Goal: Task Accomplishment & Management: Manage account settings

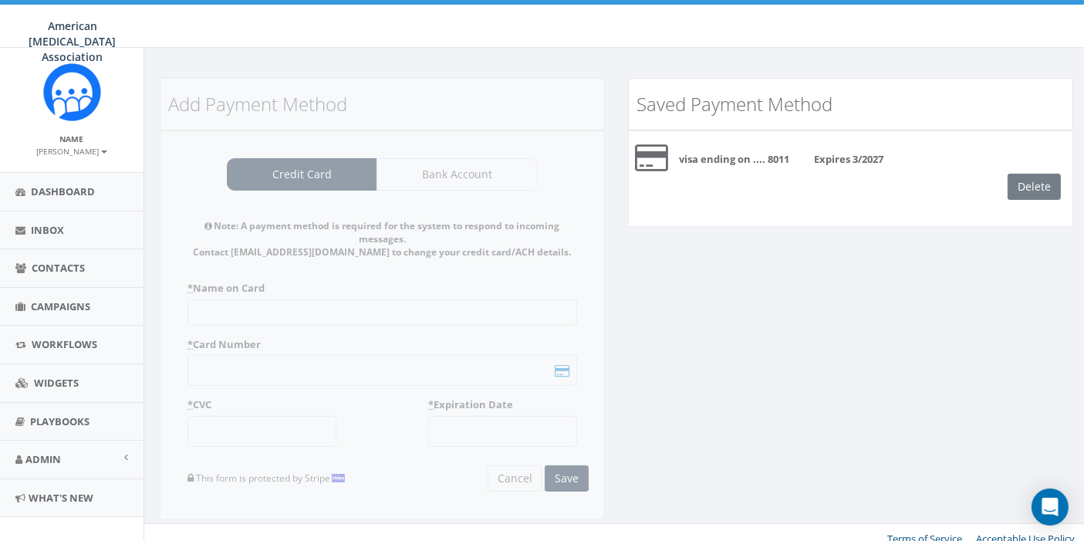
click at [1030, 184] on div "Delete" at bounding box center [1039, 187] width 65 height 26
click at [764, 152] on b "visa ending on .... 8011" at bounding box center [734, 159] width 110 height 14
click at [1037, 188] on div "Delete" at bounding box center [1039, 187] width 65 height 26
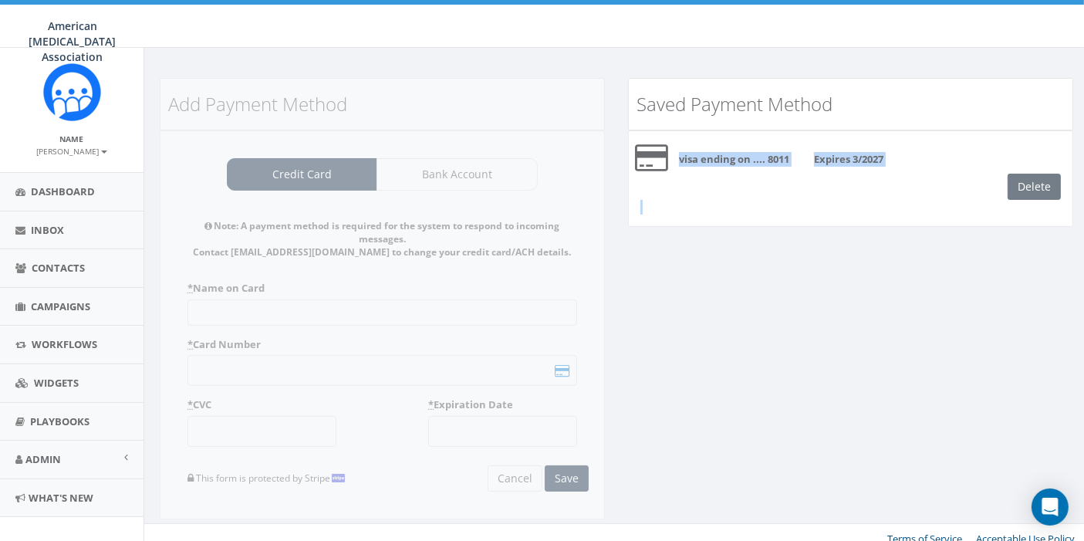
click at [1037, 188] on div "Delete" at bounding box center [1039, 187] width 65 height 26
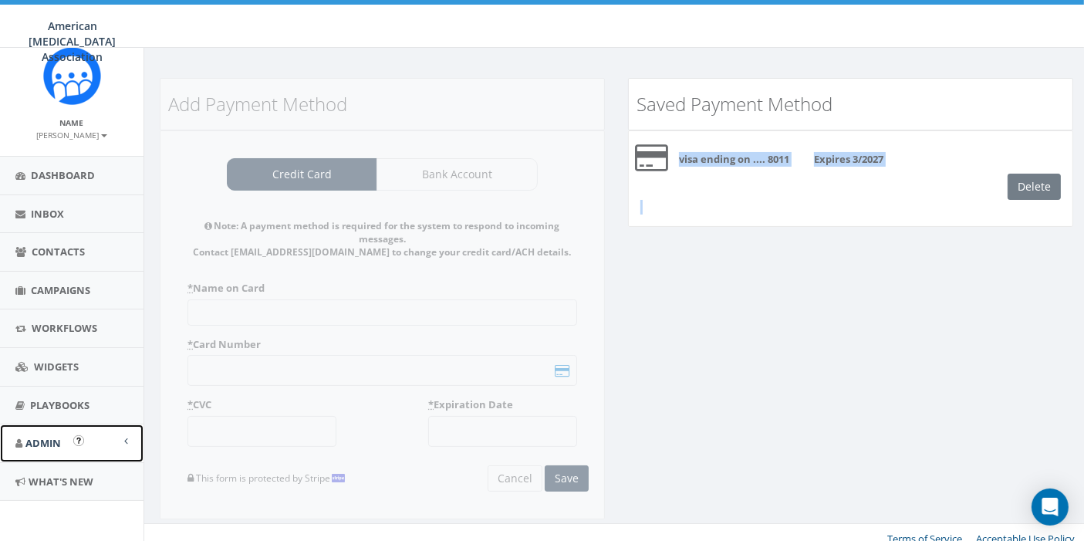
click at [96, 440] on link "Admin" at bounding box center [71, 443] width 143 height 38
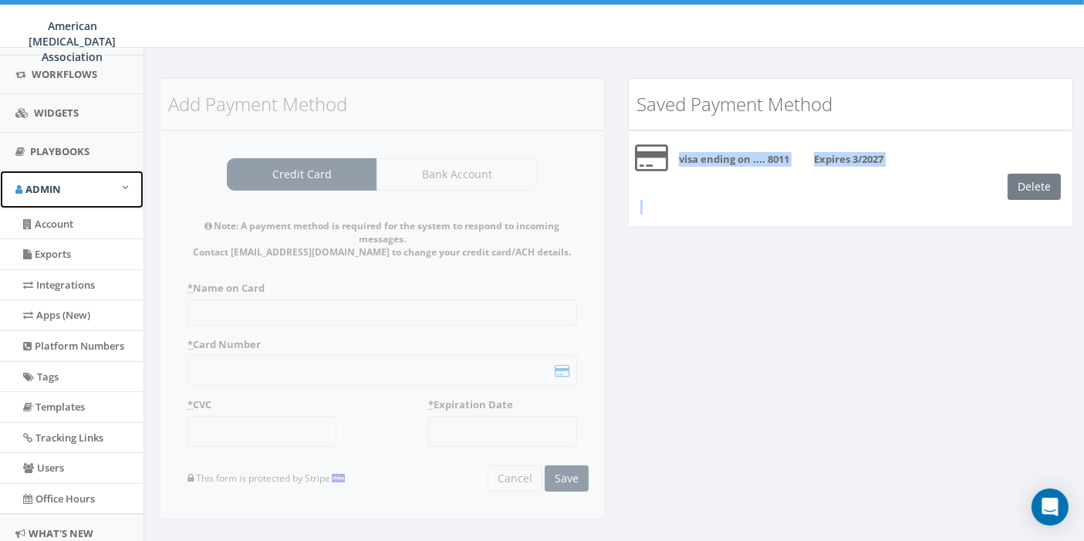
scroll to position [335, 0]
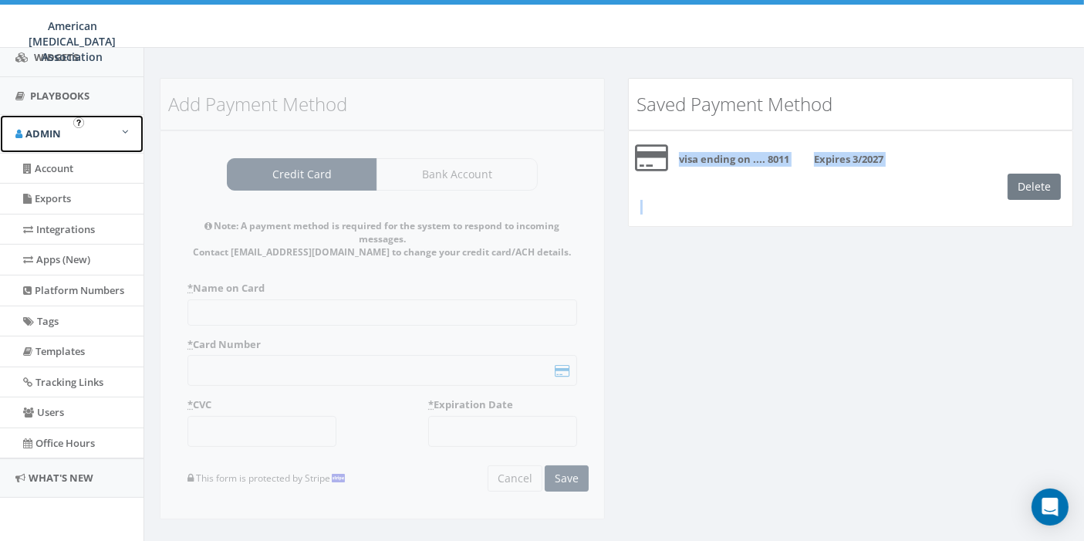
click at [122, 126] on span at bounding box center [125, 131] width 6 height 10
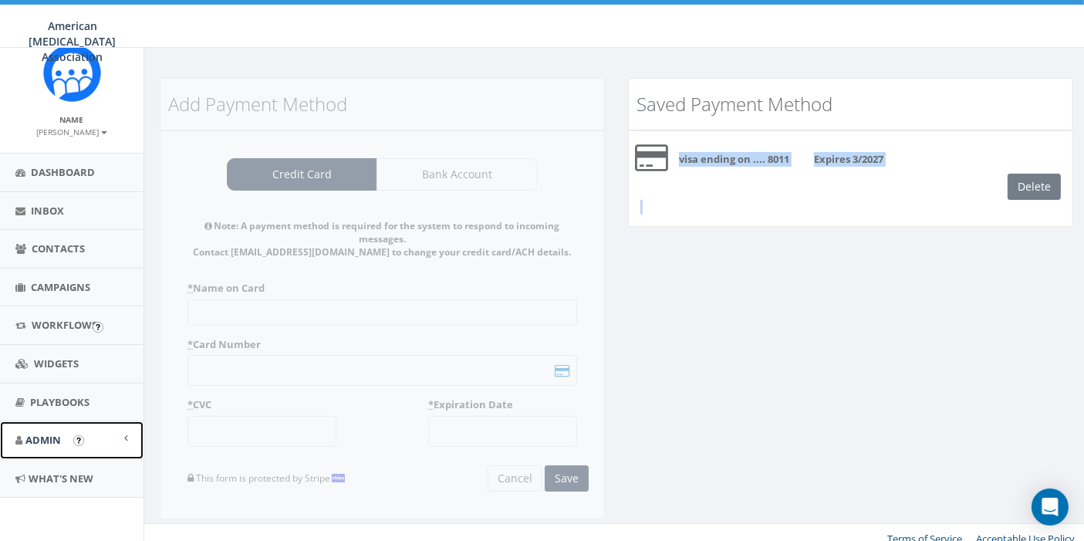
scroll to position [17, 0]
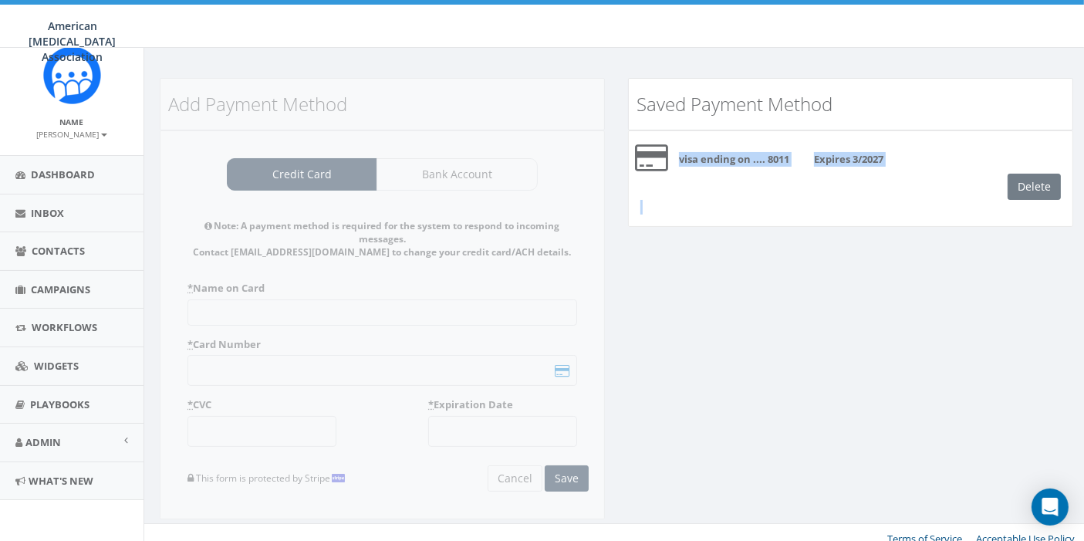
click at [64, 130] on small "[PERSON_NAME]" at bounding box center [72, 134] width 70 height 11
click at [42, 175] on link "Sign Out" at bounding box center [77, 176] width 122 height 19
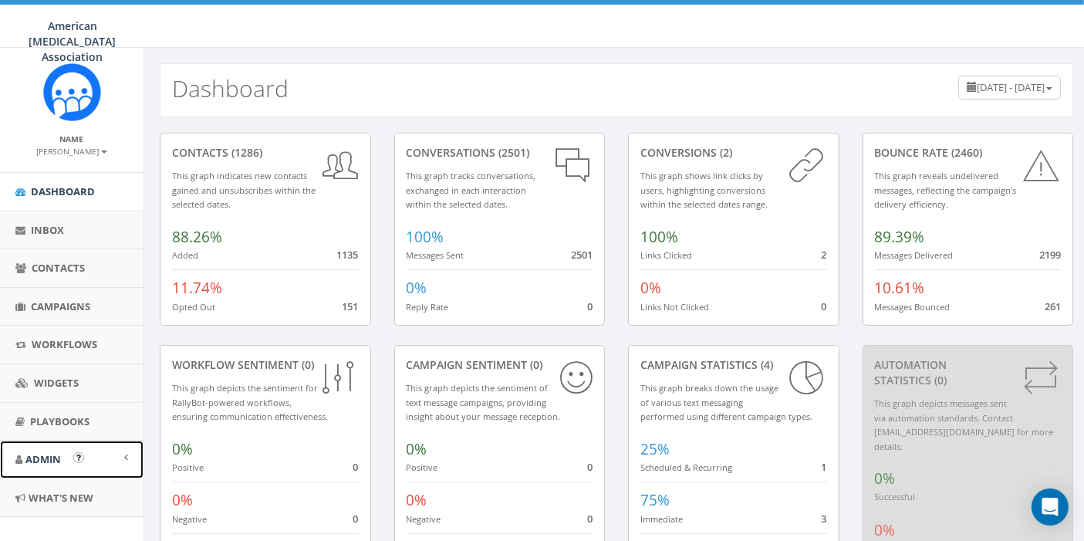
click at [39, 455] on span "Admin" at bounding box center [42, 459] width 35 height 14
click at [48, 499] on link "Account" at bounding box center [71, 494] width 143 height 30
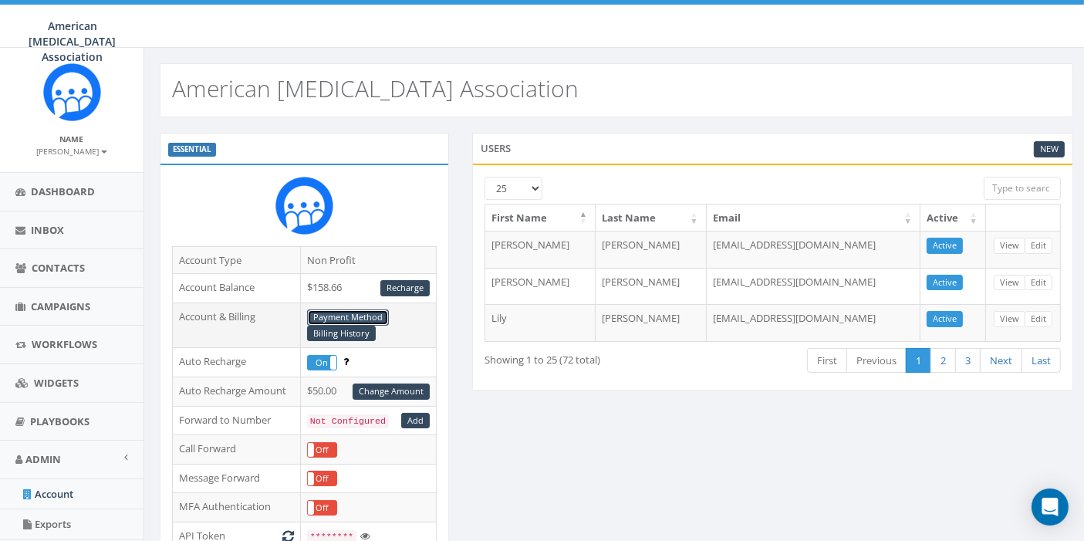
click at [359, 311] on link "Payment Method" at bounding box center [348, 317] width 82 height 16
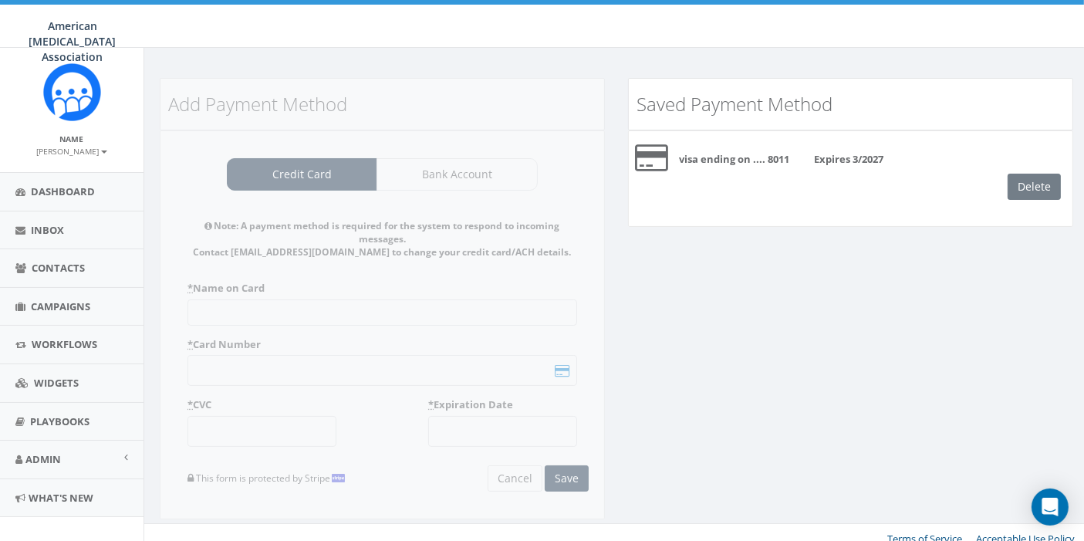
click at [1044, 193] on div "Delete" at bounding box center [1039, 187] width 65 height 26
click at [278, 179] on div "Add Payment Method Credit Card Bank Account Note: A payment method is required …" at bounding box center [382, 308] width 468 height 460
